Goal: Check status: Check status

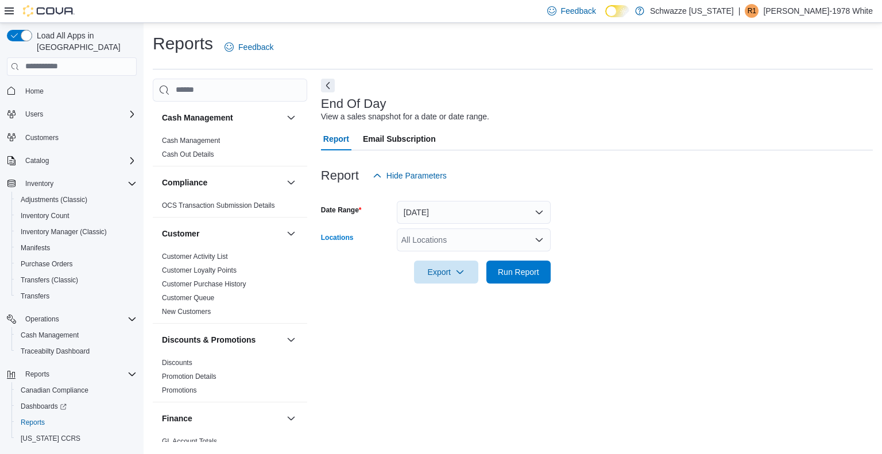
click at [428, 234] on div "All Locations" at bounding box center [474, 240] width 154 height 23
type input "**"
click at [435, 254] on span "RGO18 Carlsbad" at bounding box center [463, 259] width 61 height 11
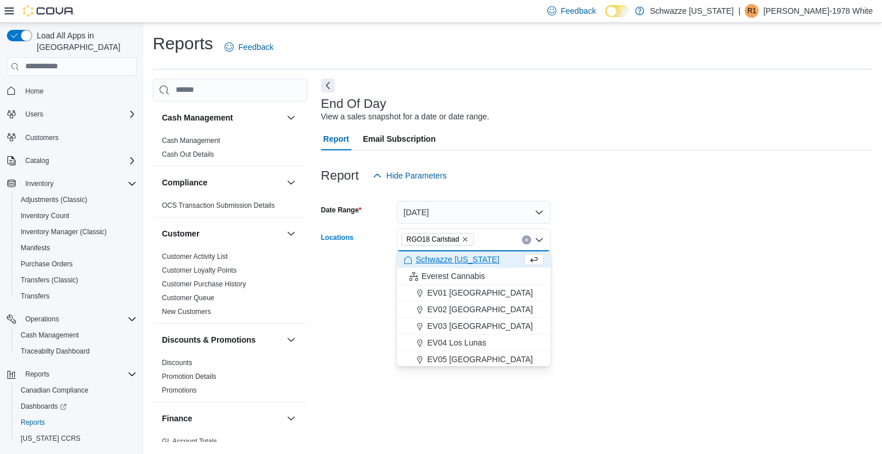
click at [587, 277] on form "Date Range Today Locations RGO18 Carlsbad Combo box. Selected. RGO18 Carlsbad. …" at bounding box center [597, 235] width 552 height 96
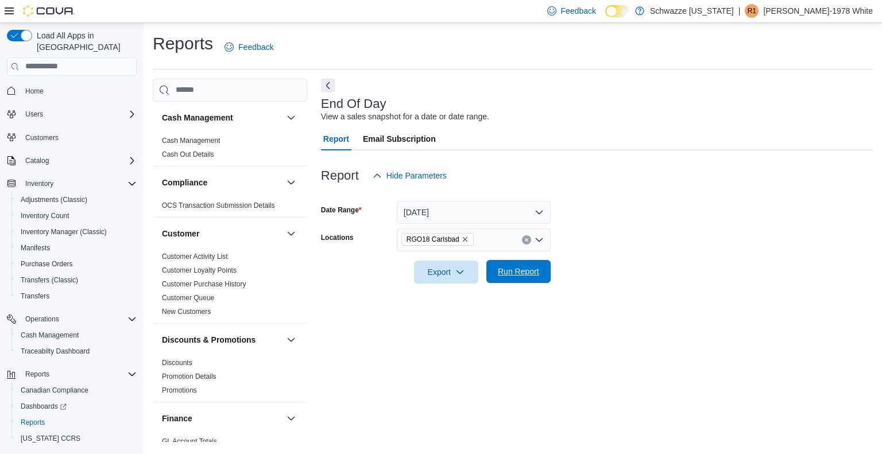
click at [498, 261] on div "Export Run Report" at bounding box center [436, 272] width 230 height 23
click at [525, 266] on span "Run Report" at bounding box center [518, 271] width 41 height 11
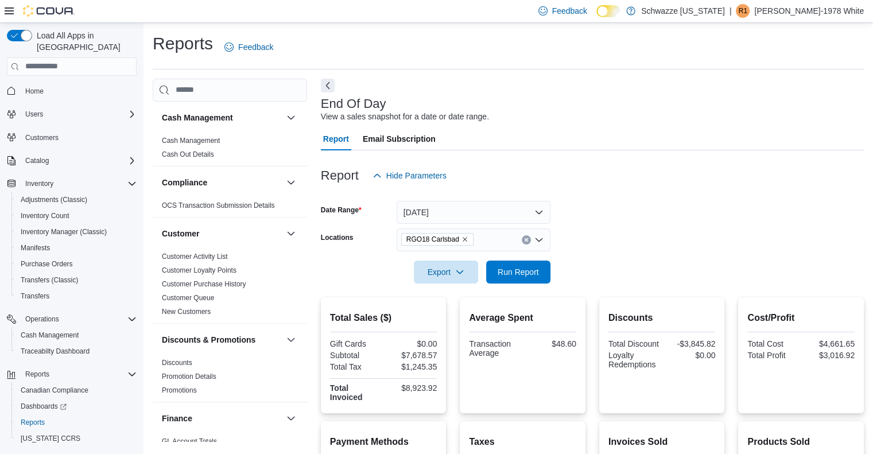
click at [415, 229] on div "RGO18 Carlsbad" at bounding box center [474, 240] width 154 height 23
